Goal: Task Accomplishment & Management: Use online tool/utility

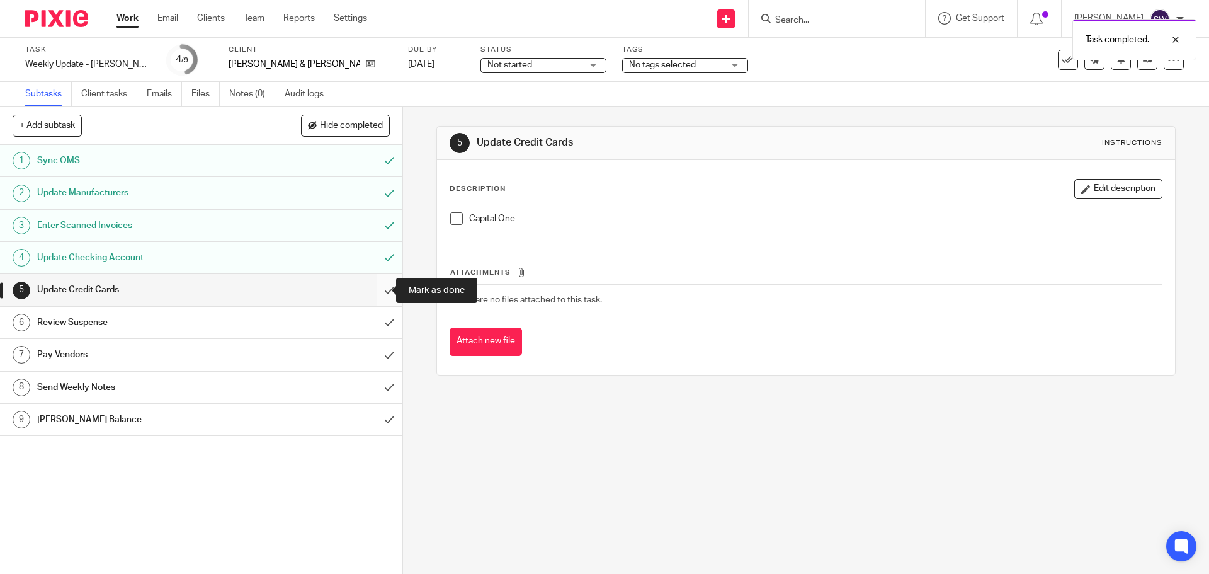
click at [374, 299] on input "submit" at bounding box center [201, 289] width 402 height 31
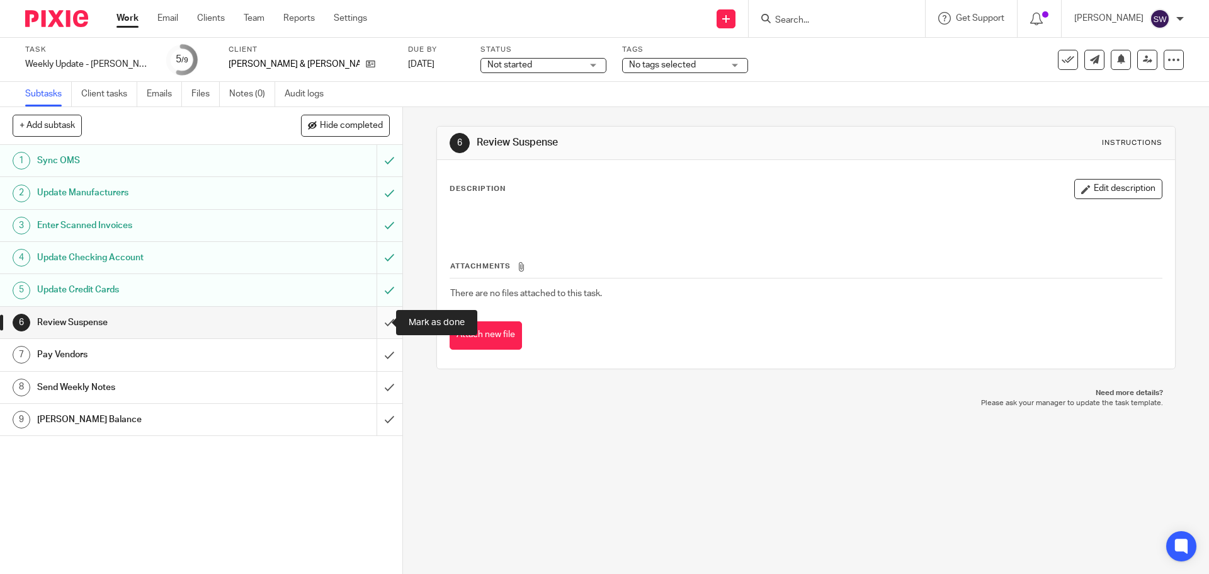
click at [378, 327] on input "submit" at bounding box center [201, 322] width 402 height 31
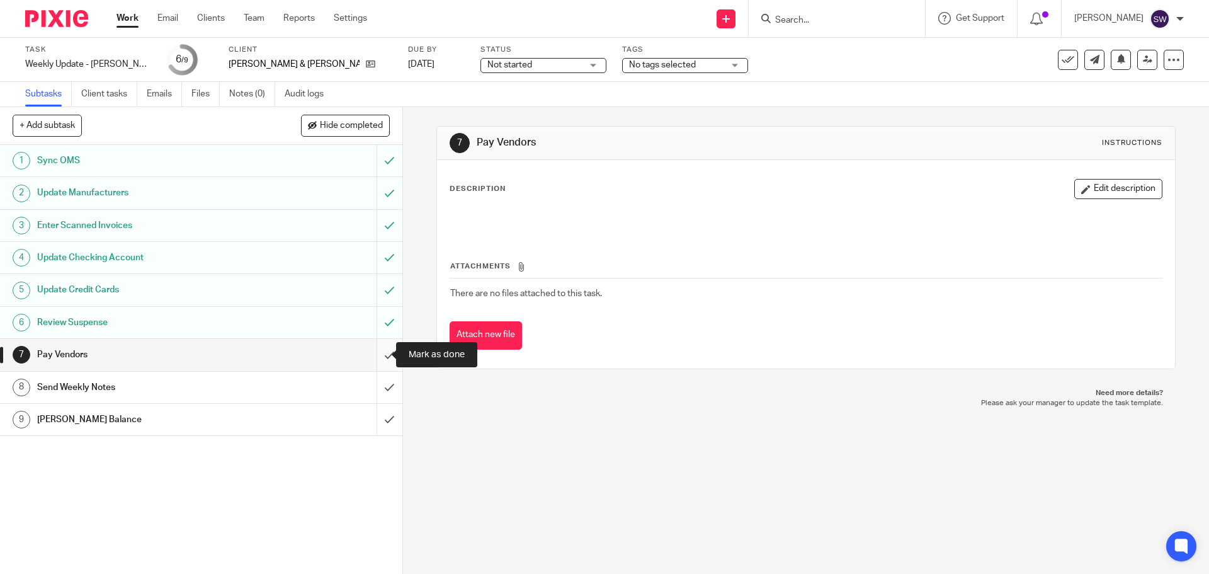
click at [383, 348] on input "submit" at bounding box center [201, 354] width 402 height 31
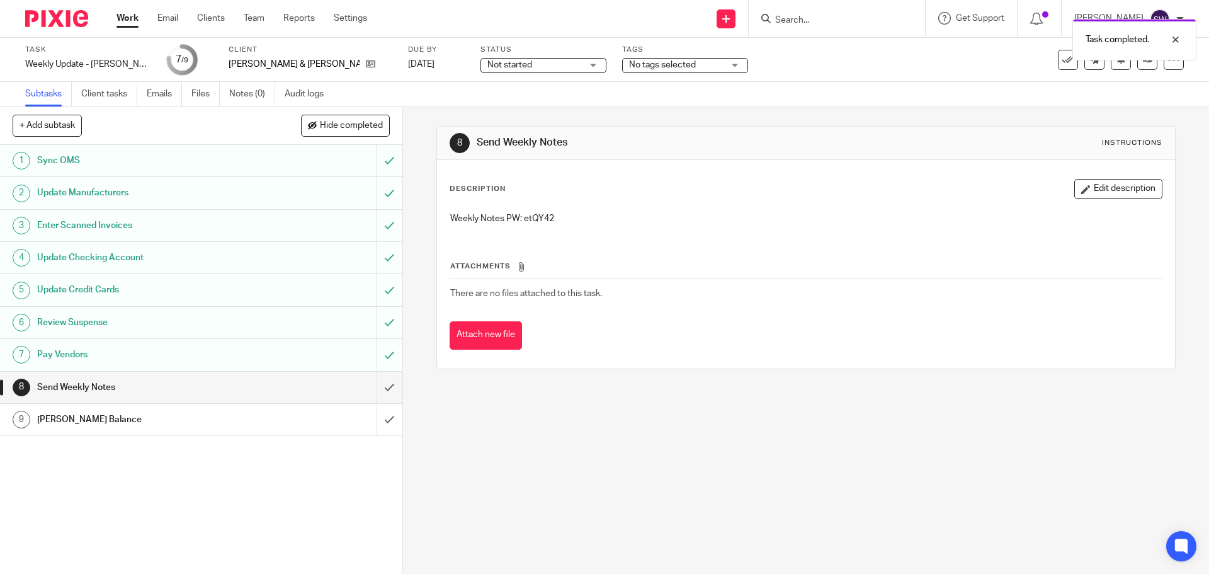
click at [538, 220] on p "Weekly Notes PW: etQY42" at bounding box center [805, 218] width 711 height 13
copy p "etQY42"
click at [950, 175] on div "Description Edit description Weekly Notes PW: etQY42 Attachments There are no f…" at bounding box center [805, 264] width 737 height 208
